Goal: Find specific page/section: Find specific page/section

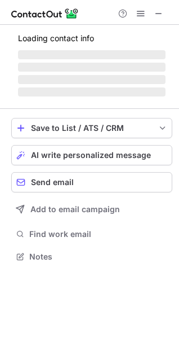
scroll to position [263, 179]
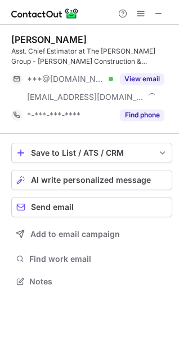
scroll to position [274, 179]
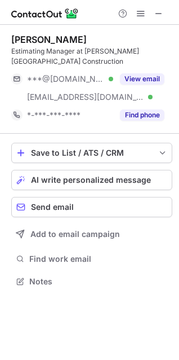
scroll to position [263, 179]
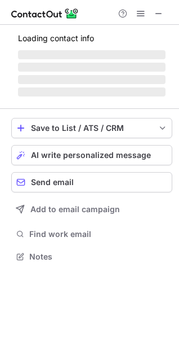
scroll to position [281, 179]
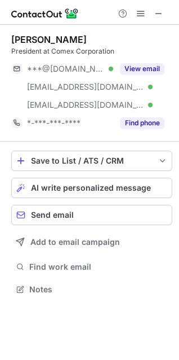
scroll to position [281, 179]
